Goal: Information Seeking & Learning: Find specific fact

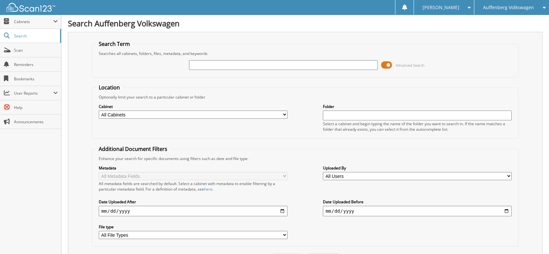
click at [231, 66] on input "text" at bounding box center [283, 65] width 189 height 10
click at [212, 67] on input "text" at bounding box center [283, 65] width 189 height 10
type input "7562563"
click at [309, 253] on button "Search" at bounding box center [323, 259] width 29 height 12
type input "756256"
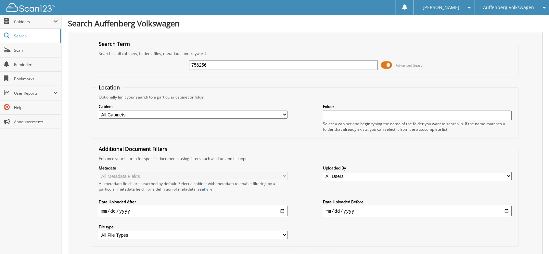
click at [309, 253] on button "Search" at bounding box center [323, 259] width 29 height 12
drag, startPoint x: 217, startPoint y: 64, endPoint x: 183, endPoint y: 67, distance: 34.3
click at [183, 67] on div "756256 Advanced Search" at bounding box center [304, 65] width 419 height 18
type input "756141"
click at [309, 253] on button "Search" at bounding box center [323, 259] width 29 height 12
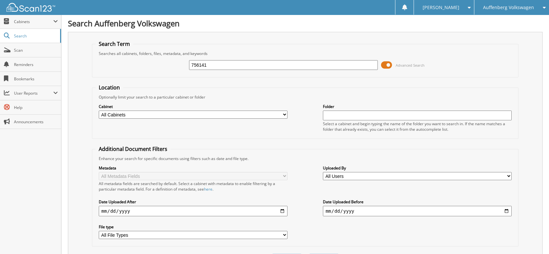
drag, startPoint x: 214, startPoint y: 64, endPoint x: 173, endPoint y: 72, distance: 41.7
click at [173, 72] on div "756141 Advanced Search" at bounding box center [304, 65] width 419 height 18
type input "756203"
click at [309, 253] on button "Search" at bounding box center [323, 259] width 29 height 12
